Goal: Task Accomplishment & Management: Manage account settings

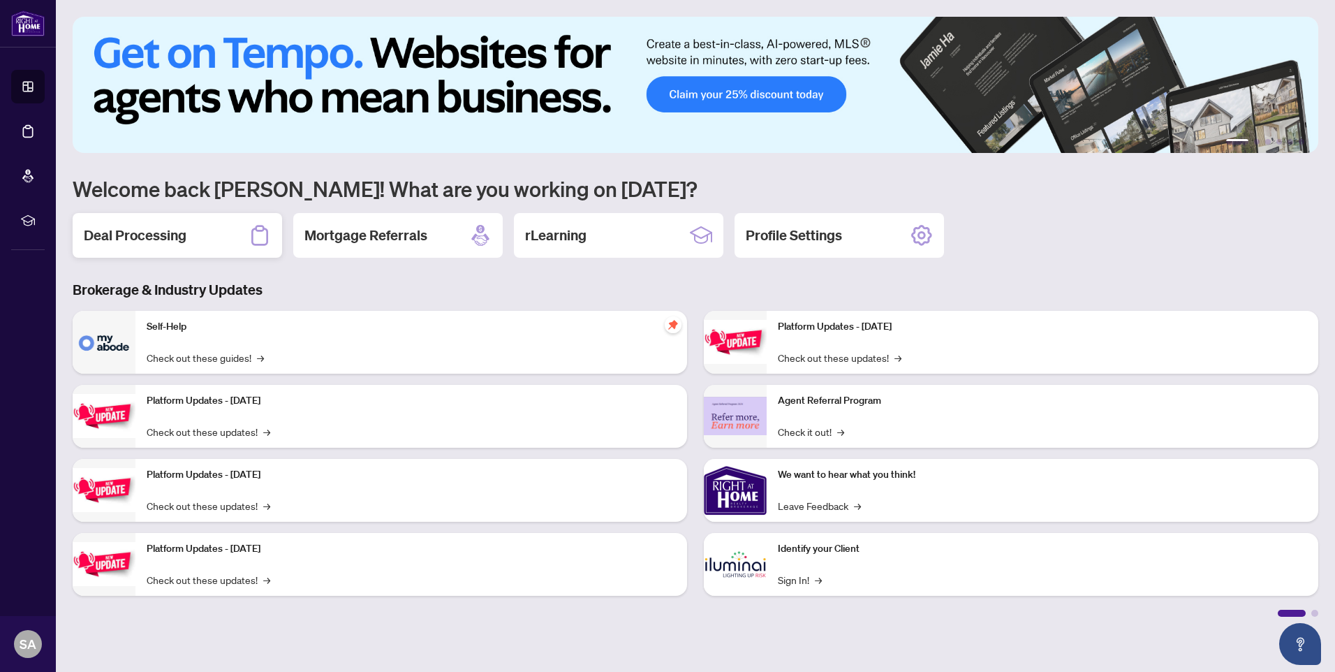
click at [157, 235] on h2 "Deal Processing" at bounding box center [135, 235] width 103 height 20
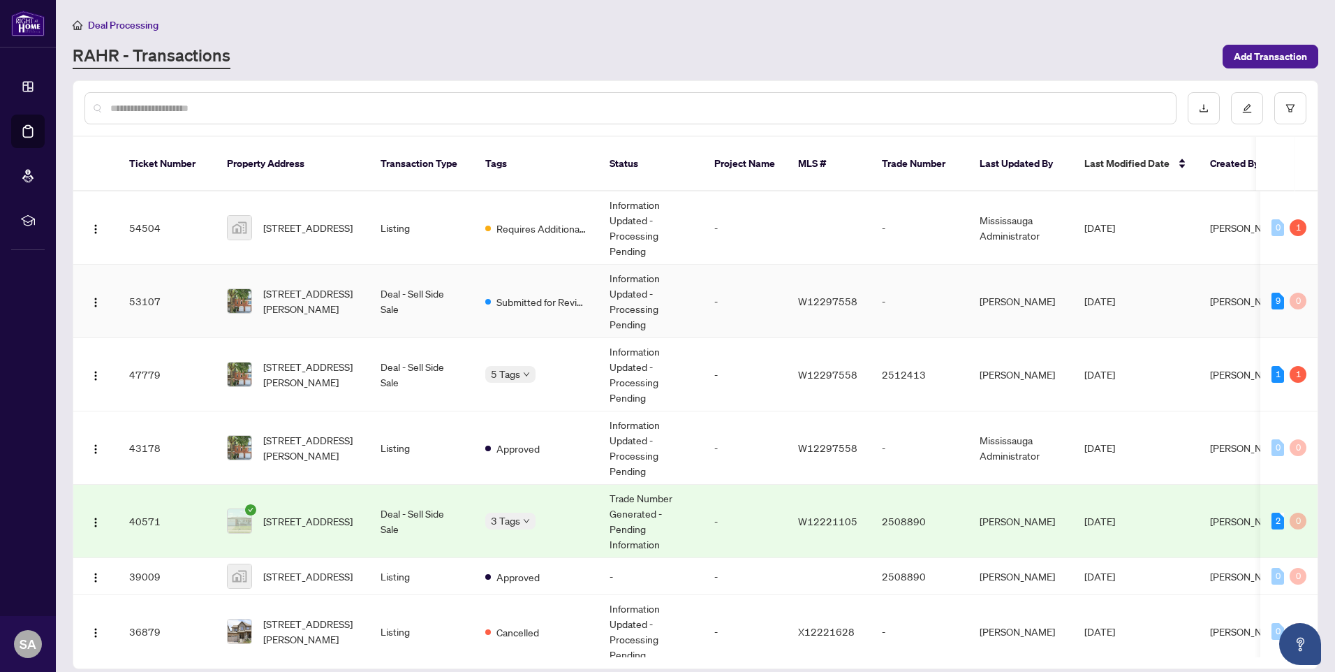
click at [706, 279] on td "-" at bounding box center [745, 301] width 84 height 73
click at [540, 221] on span "Requires Additional Docs" at bounding box center [541, 228] width 91 height 15
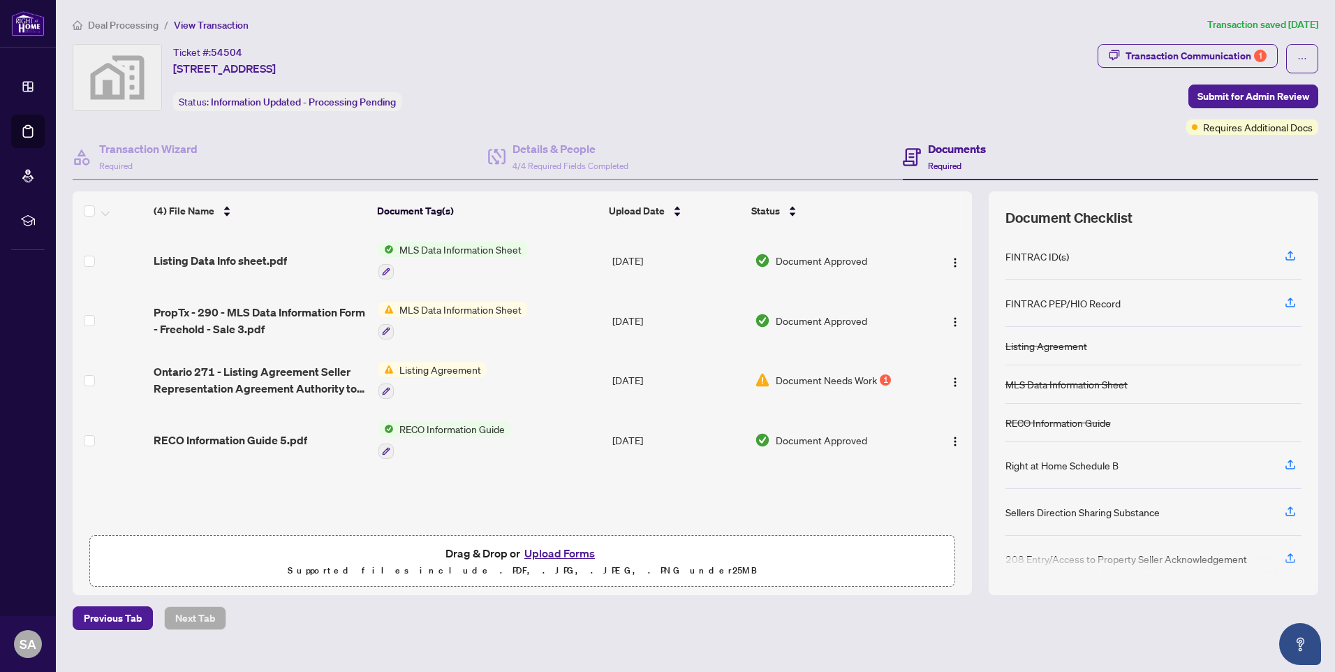
click at [408, 308] on span "MLS Data Information Sheet" at bounding box center [460, 309] width 133 height 15
click at [436, 374] on span "MLS Data Information Sheet" at bounding box center [456, 376] width 133 height 15
click at [949, 382] on img "button" at bounding box center [954, 381] width 11 height 11
click at [829, 369] on td "Document Needs Work 1" at bounding box center [836, 380] width 174 height 60
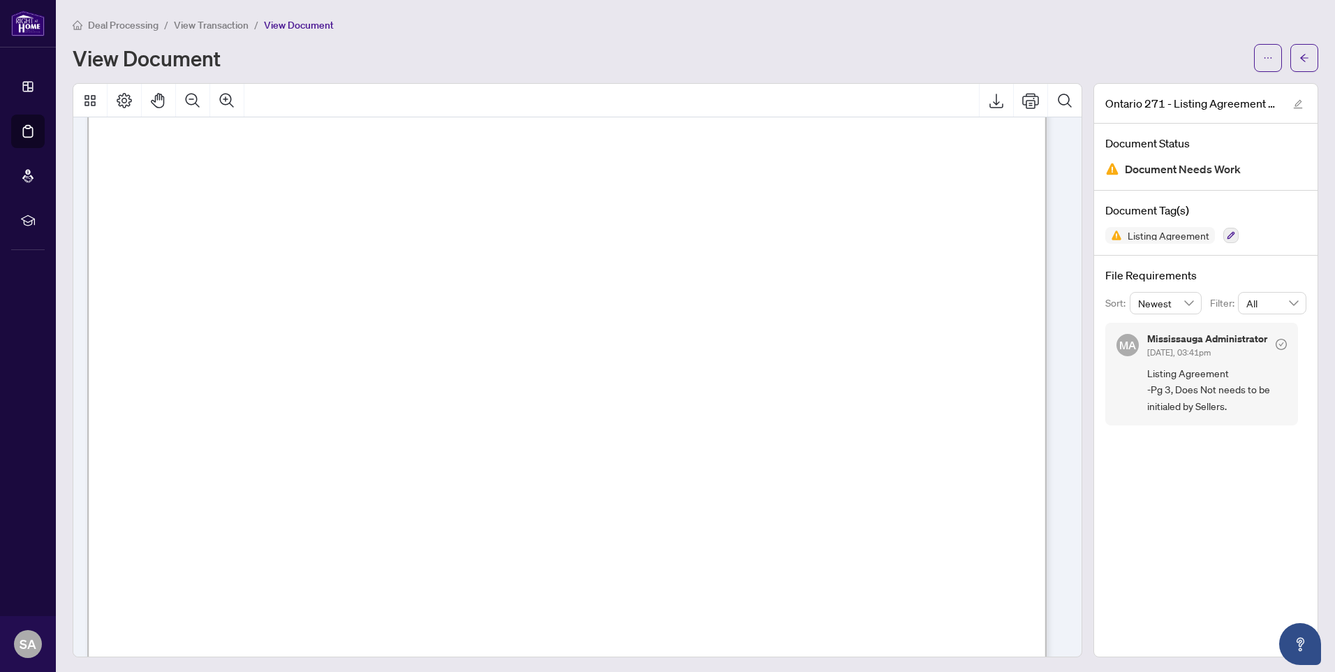
scroll to position [2723, 0]
